Goal: Task Accomplishment & Management: Use online tool/utility

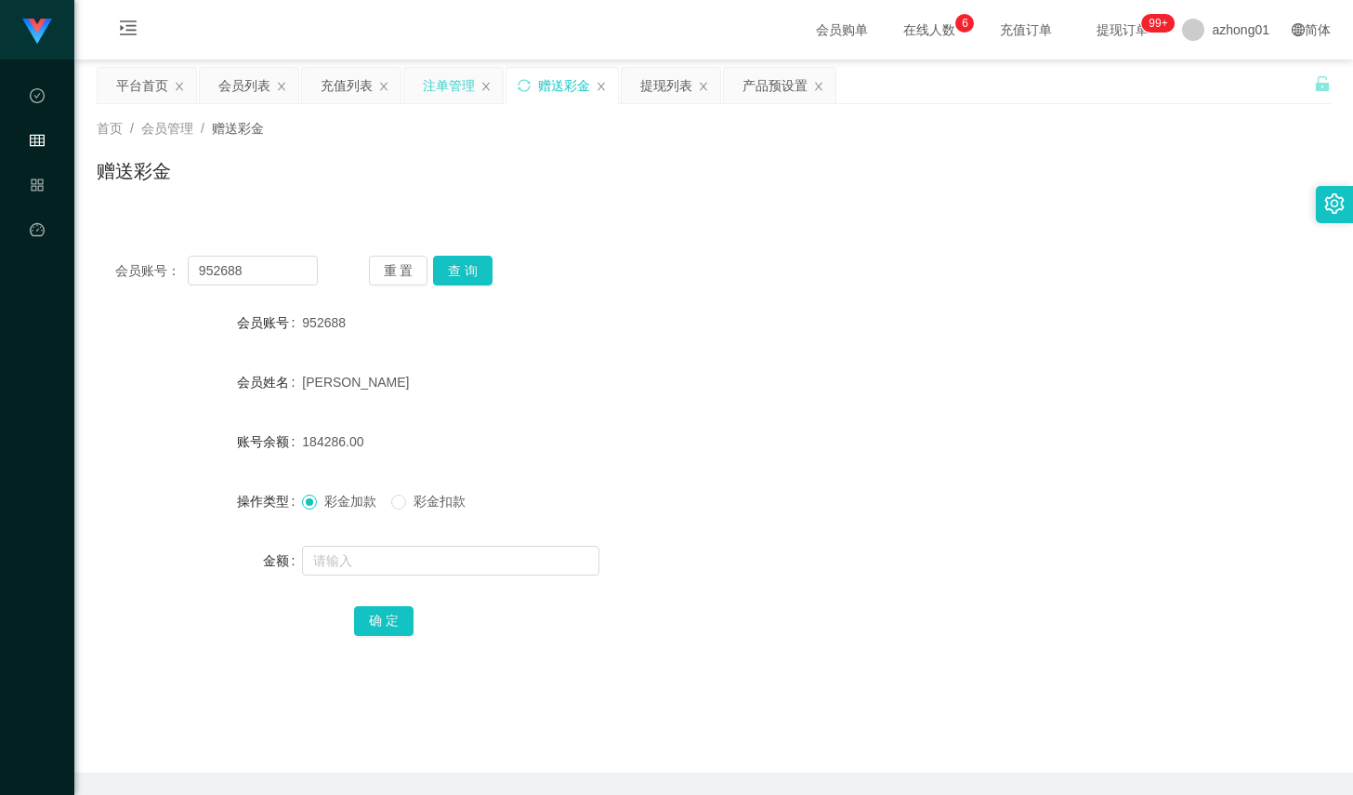
click at [465, 88] on div "注单管理" at bounding box center [449, 85] width 52 height 35
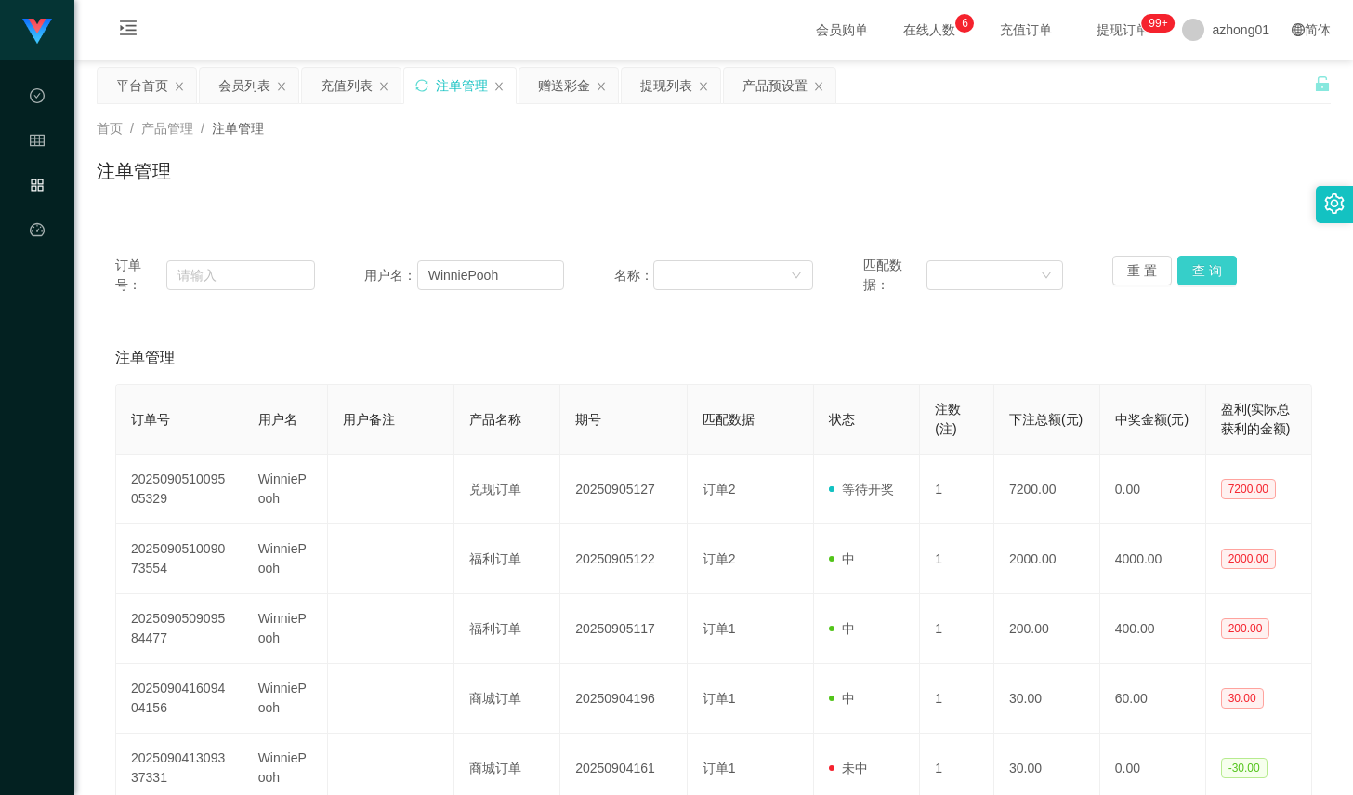
click at [1207, 273] on button "查 询" at bounding box center [1207, 271] width 59 height 30
click at [1207, 273] on button "查 询" at bounding box center [1218, 271] width 80 height 30
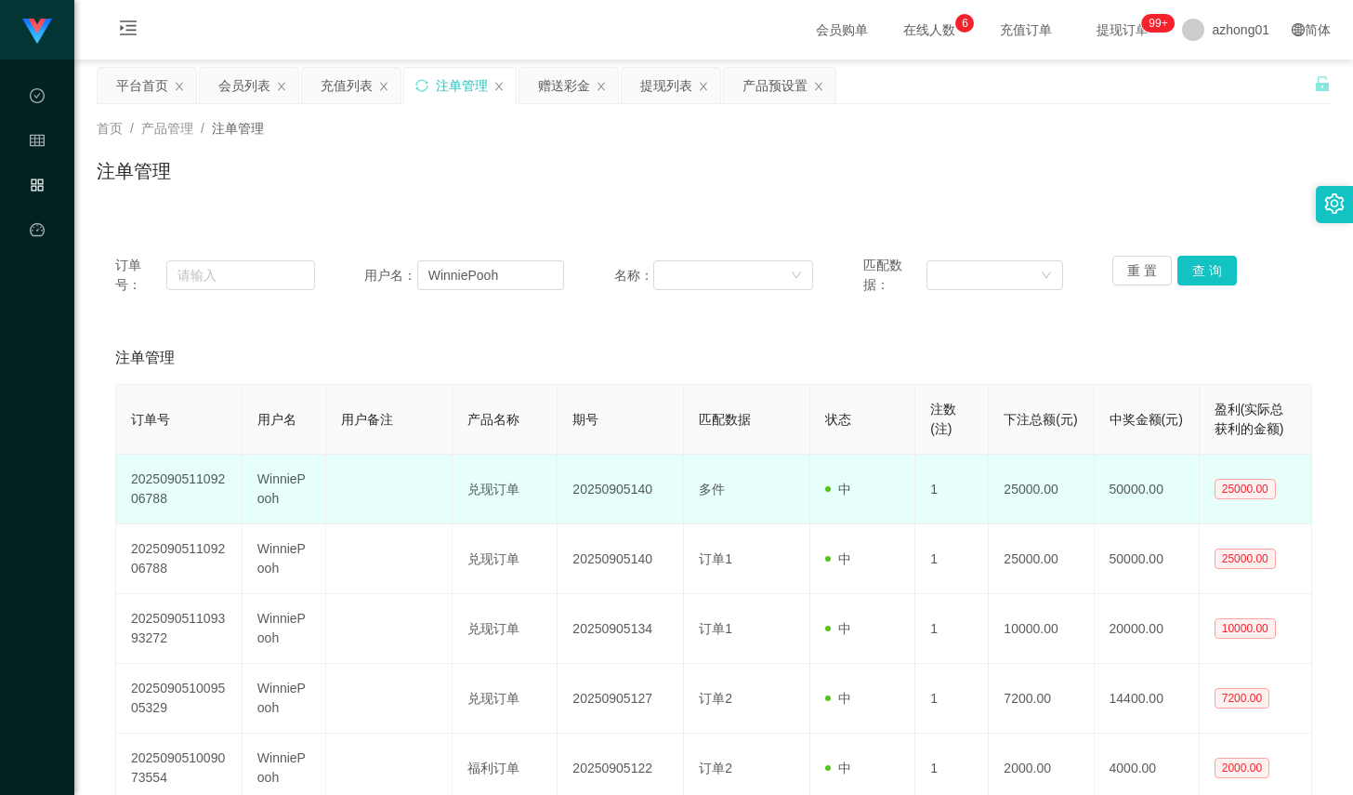
click at [286, 481] on td "WinniePooh" at bounding box center [285, 490] width 85 height 70
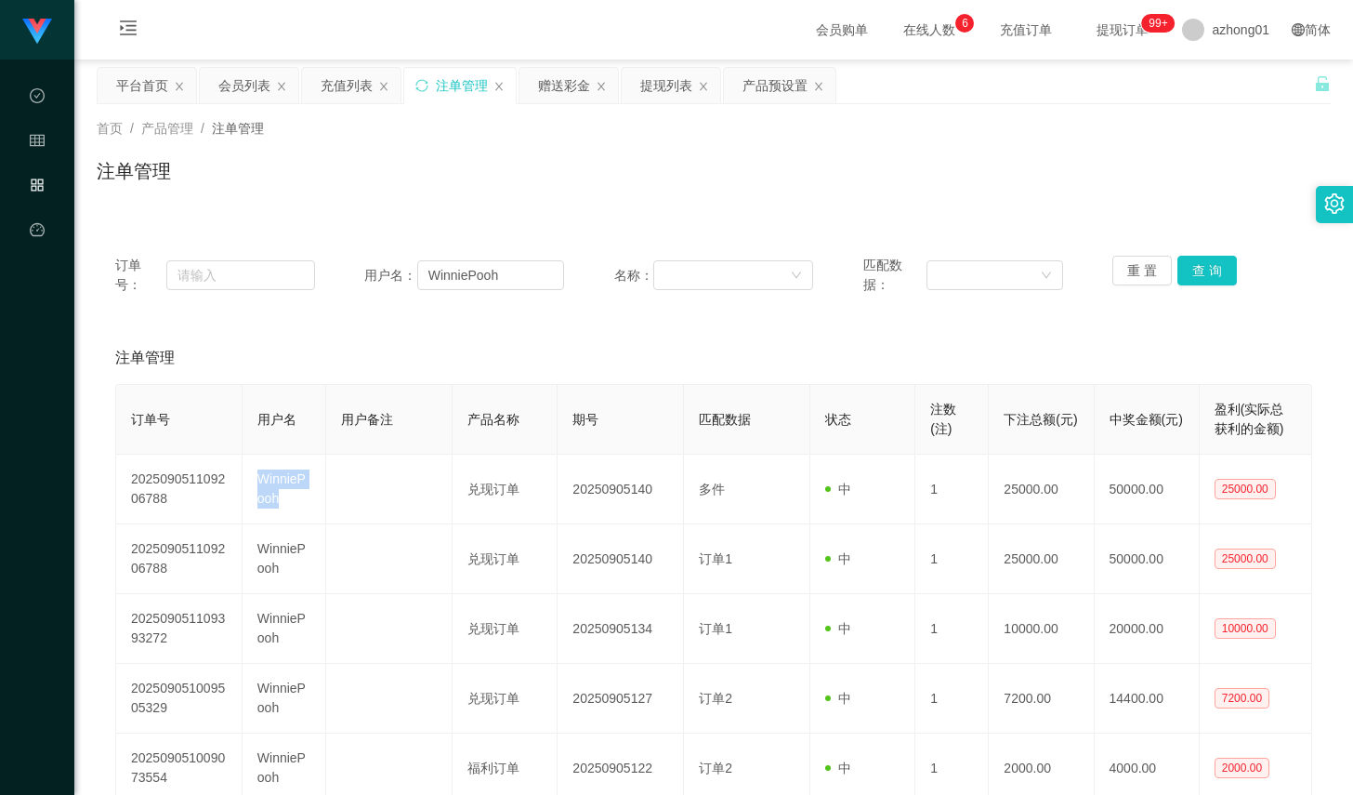
copy td "WinniePooh"
drag, startPoint x: 1095, startPoint y: 321, endPoint x: 1081, endPoint y: 318, distance: 14.2
click at [1095, 321] on div "订单号： 用户名： WinniePooh 名称： 匹配数据： 重 置 查 询 注单管理 订单号 用户名 用户备注 产品名称 期号 匹配数据 状态 注数(注) …" at bounding box center [714, 654] width 1234 height 835
click at [243, 92] on div "会员列表" at bounding box center [244, 85] width 52 height 35
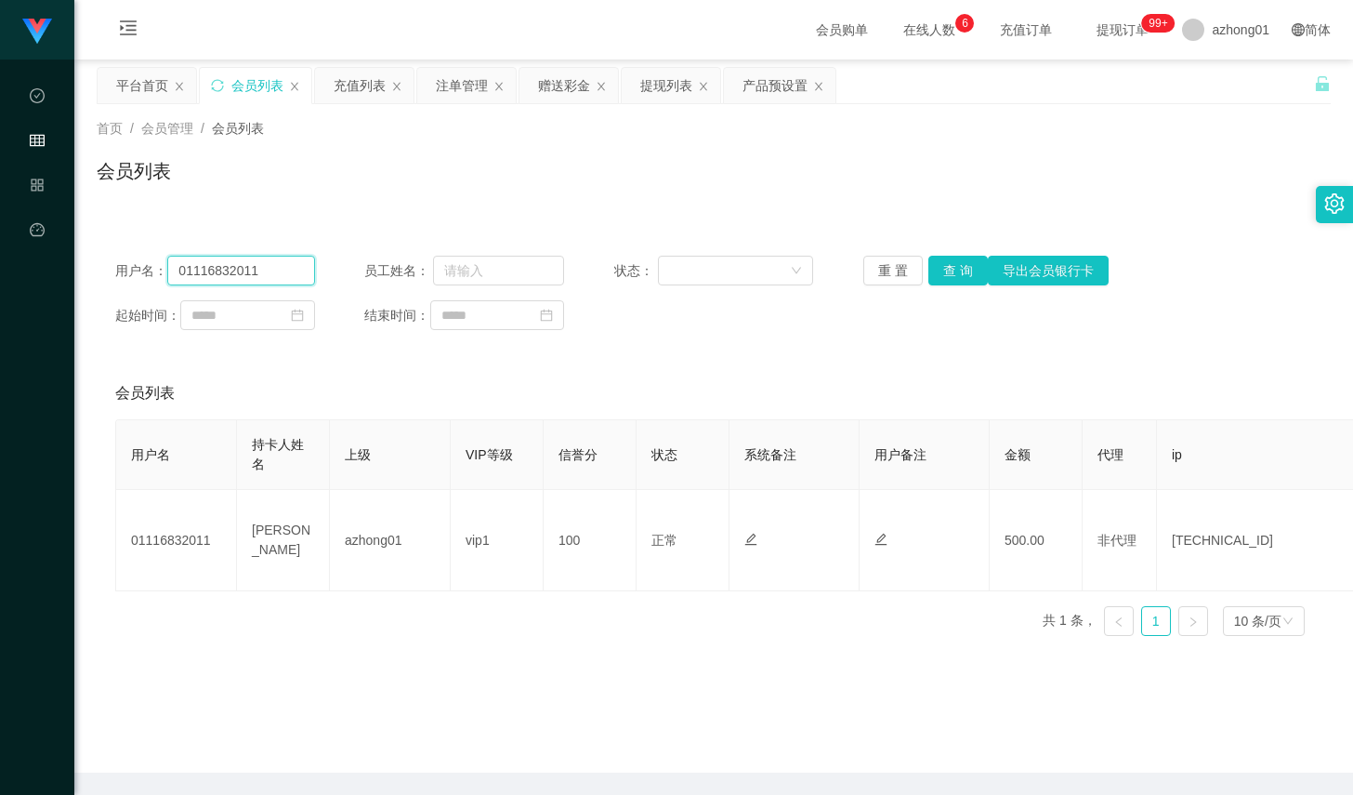
click at [308, 265] on input "01116832011" at bounding box center [240, 271] width 147 height 30
paste input "WinniePooh"
type input "WinniePooh"
click at [940, 284] on button "查 询" at bounding box center [958, 271] width 59 height 30
